Goal: Book appointment/travel/reservation

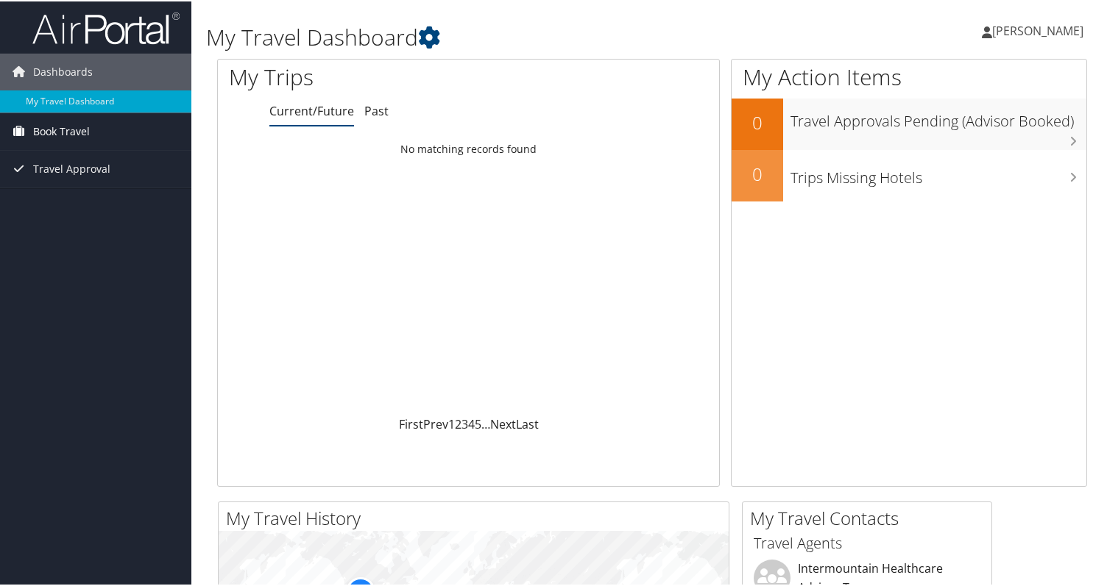
click at [52, 135] on span "Book Travel" at bounding box center [61, 130] width 57 height 37
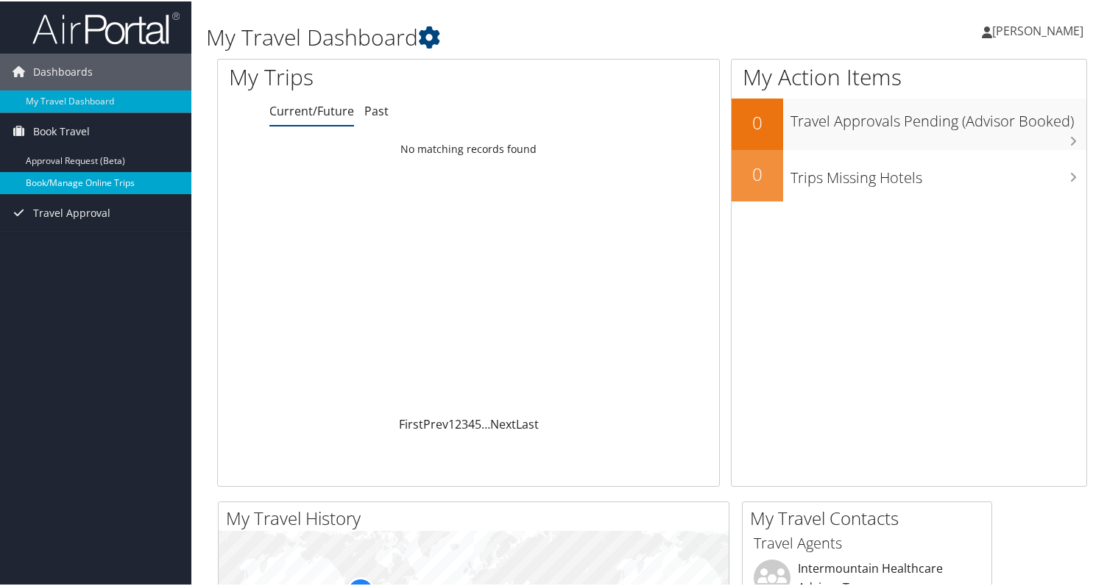
click at [66, 173] on link "Book/Manage Online Trips" at bounding box center [95, 182] width 191 height 22
